Goal: Task Accomplishment & Management: Use online tool/utility

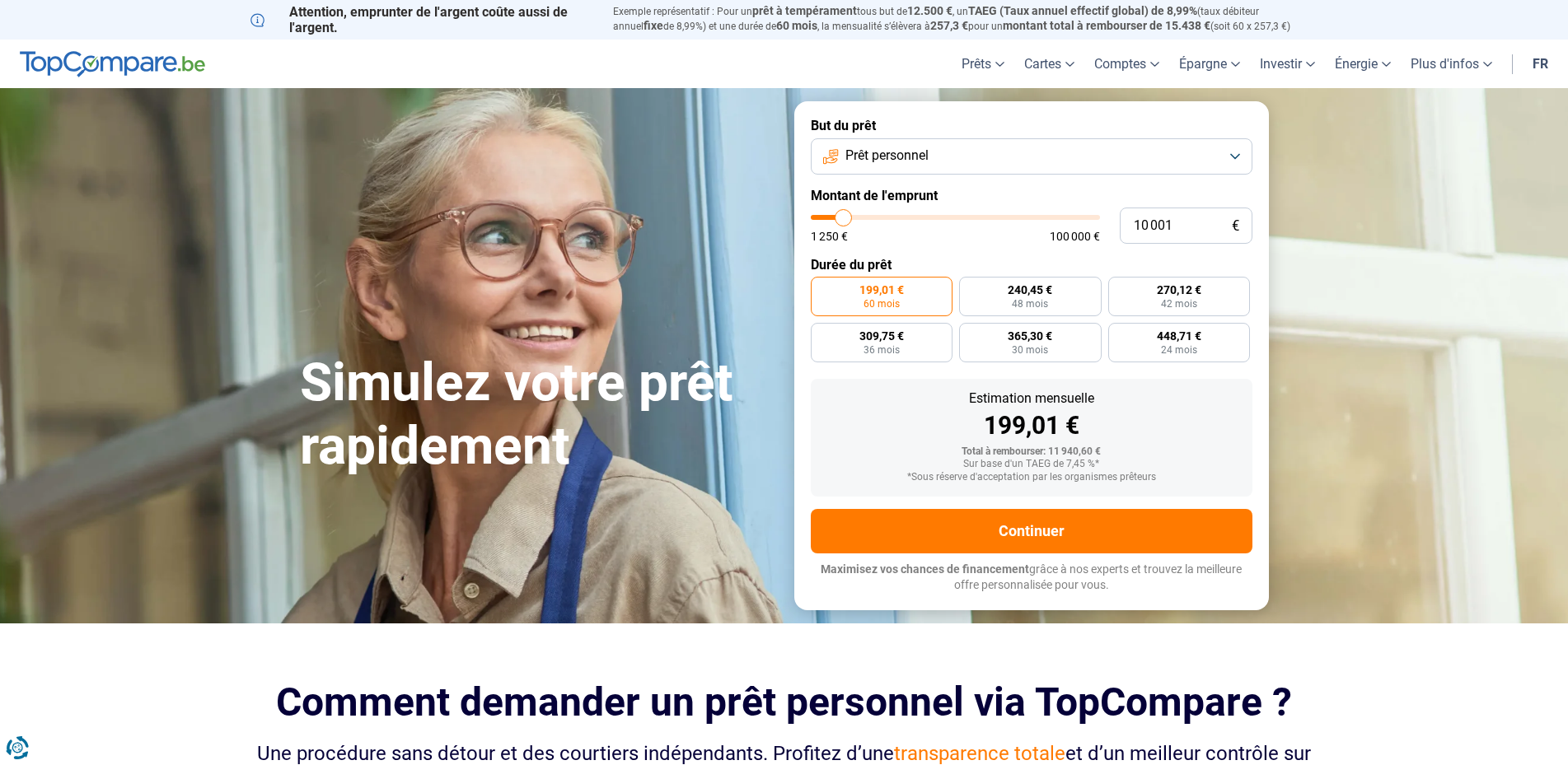
click at [1222, 159] on button "Prêt personnel" at bounding box center [1031, 156] width 442 height 37
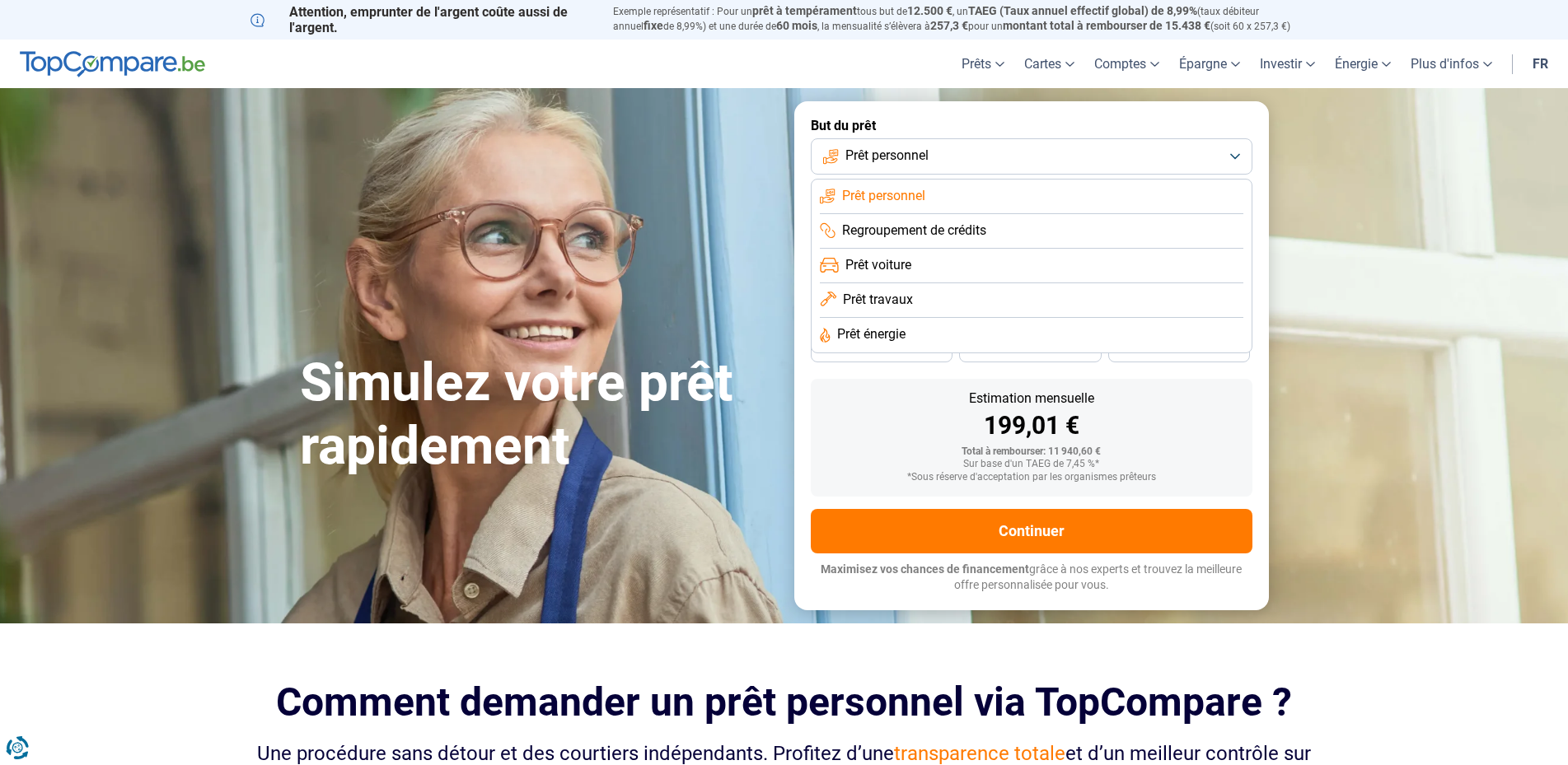
click at [1227, 154] on button "Prêt personnel" at bounding box center [1031, 156] width 442 height 37
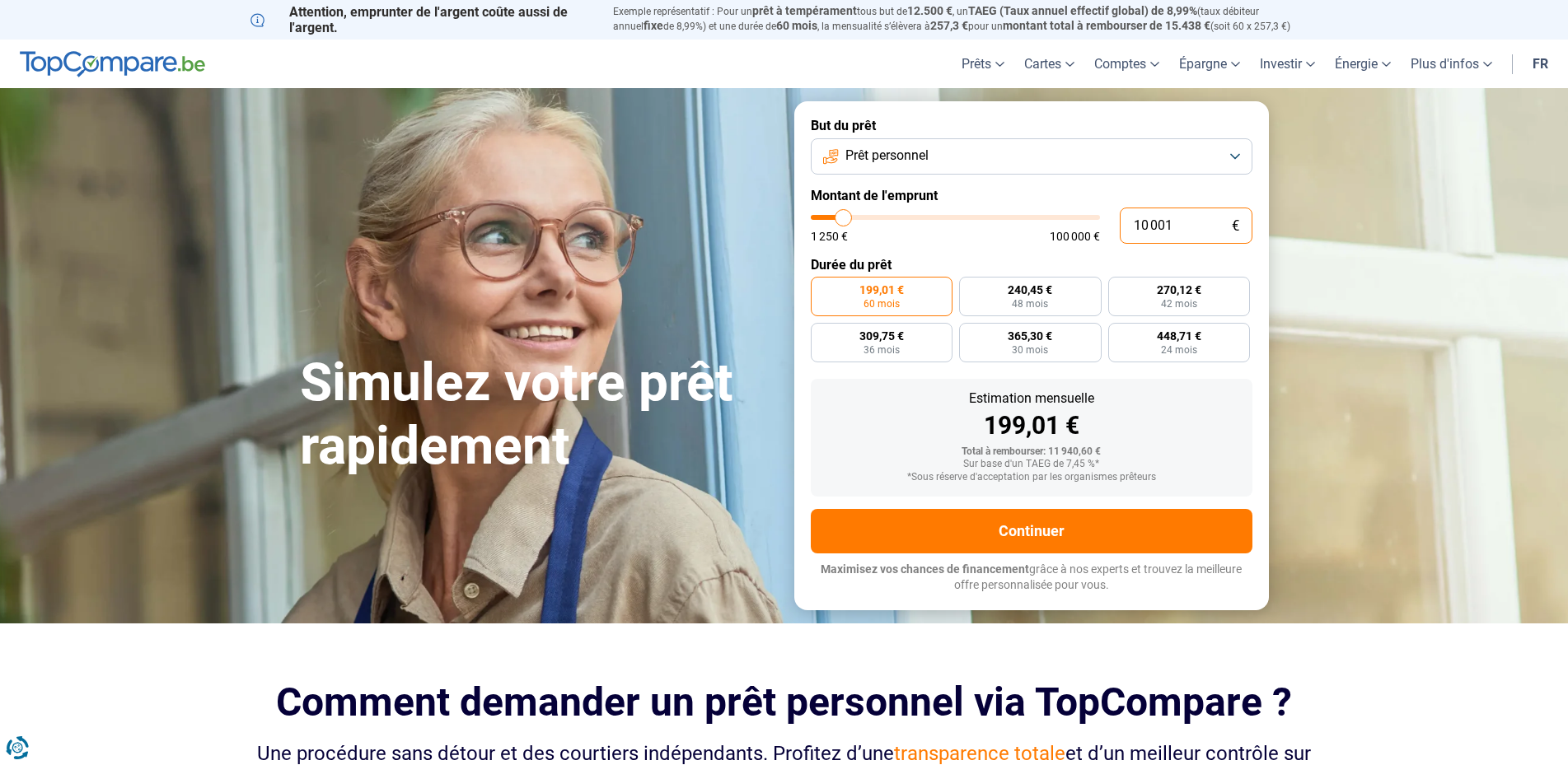
drag, startPoint x: 1172, startPoint y: 225, endPoint x: 1121, endPoint y: 216, distance: 51.8
click at [1121, 216] on input "10 001" at bounding box center [1185, 226] width 133 height 37
type input "1"
type input "1250"
type input "15"
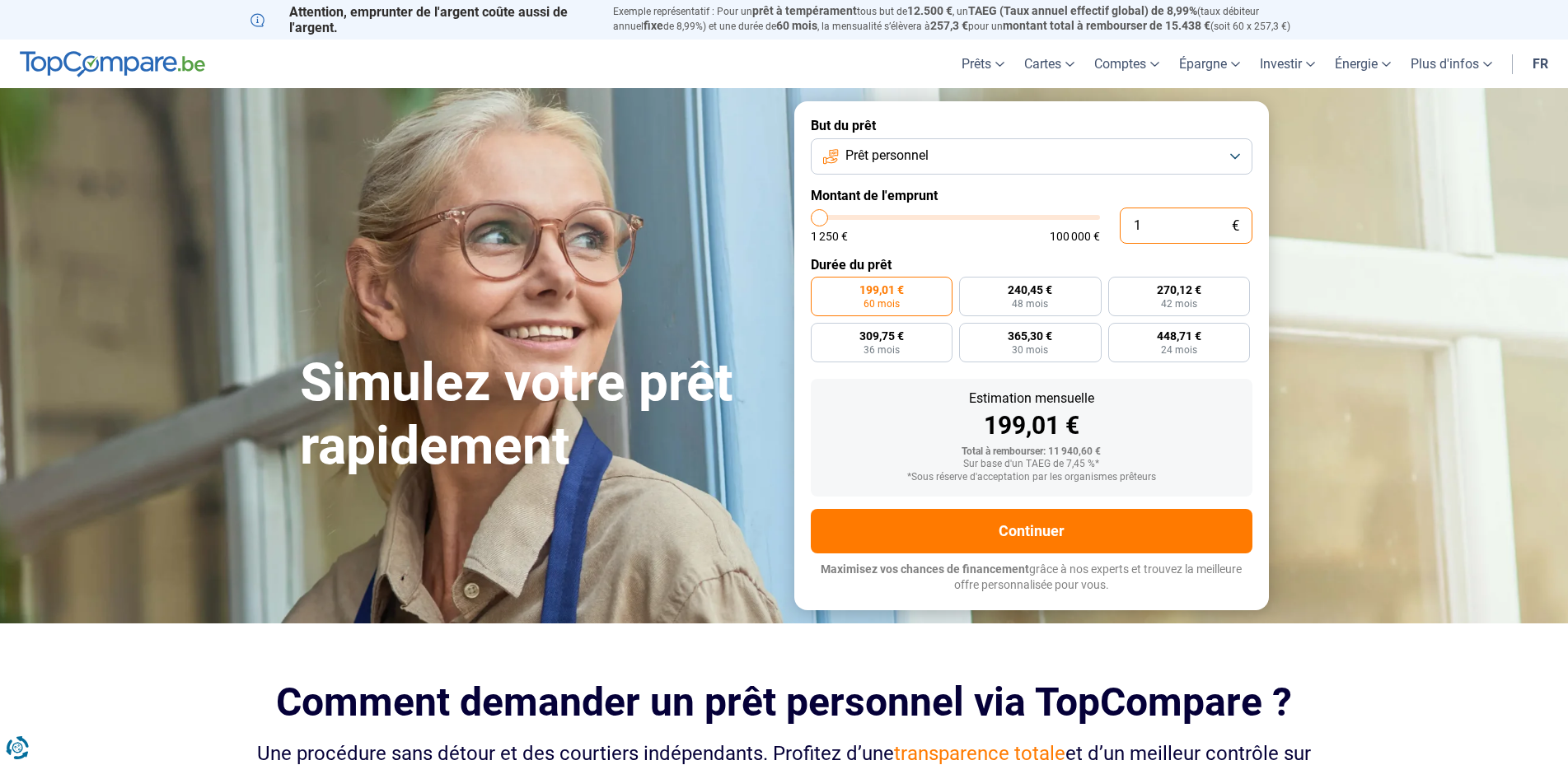
type input "1250"
type input "150"
type input "1250"
type input "1 500"
type input "1500"
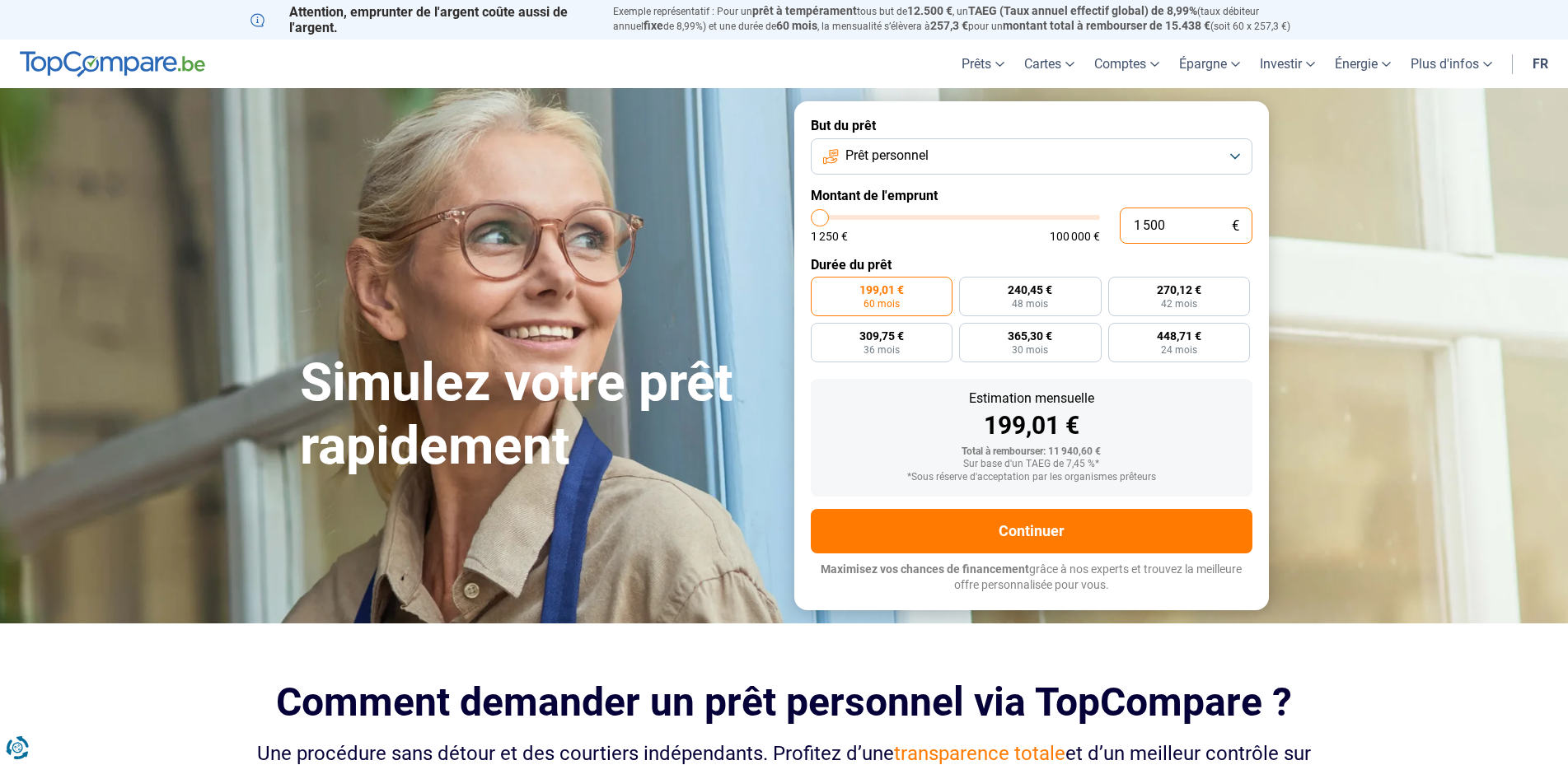
type input "15 000"
type input "15000"
type input "15 000"
click at [1135, 338] on label "673,00 € 24 mois" at bounding box center [1180, 342] width 143 height 39
click at [1119, 334] on input "673,00 € 24 mois" at bounding box center [1113, 327] width 10 height 10
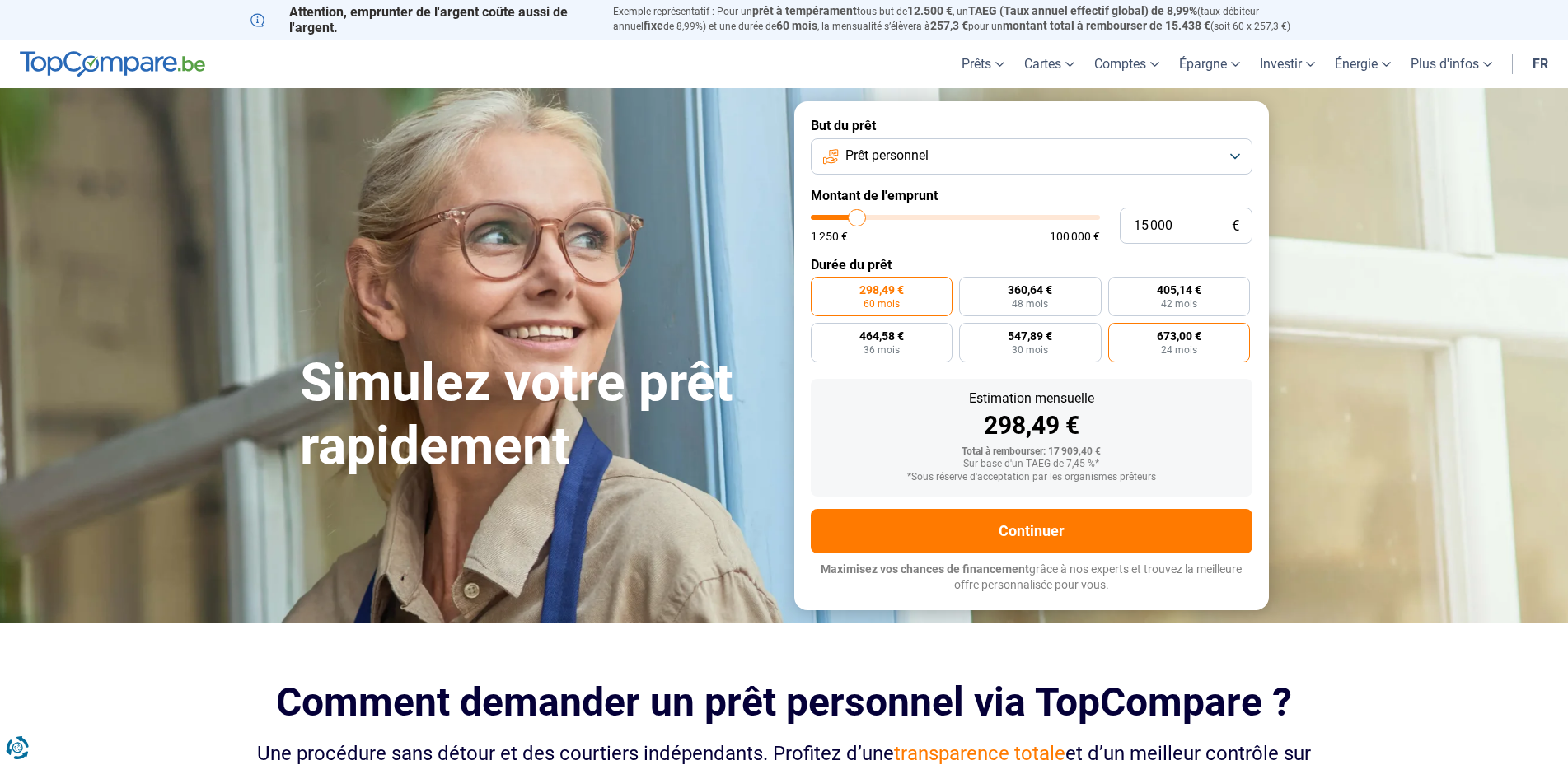
radio input "true"
